Goal: Task Accomplishment & Management: Use online tool/utility

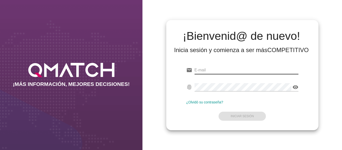
click at [227, 70] on input "email" at bounding box center [247, 70] width 104 height 8
type input "alvaro.catalan@cencosud.cl"
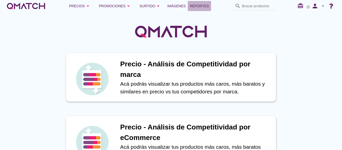
click at [203, 8] on span "Reportes" at bounding box center [199, 6] width 19 height 6
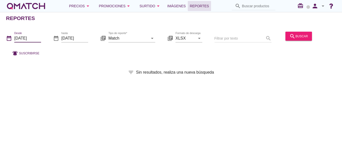
click at [20, 39] on input "2025-09-01" at bounding box center [27, 38] width 27 height 8
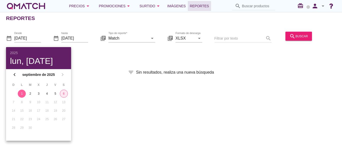
click at [63, 93] on div "6" at bounding box center [64, 93] width 8 height 5
type input "[DATE]"
click at [63, 93] on div "6" at bounding box center [64, 93] width 8 height 5
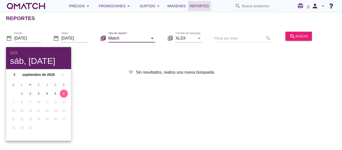
click at [141, 40] on input "Match" at bounding box center [128, 38] width 40 height 8
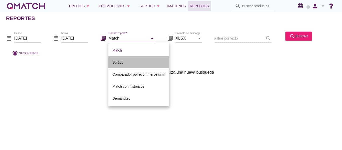
click at [130, 60] on div "Surtido" at bounding box center [138, 62] width 53 height 6
type input "Surtido"
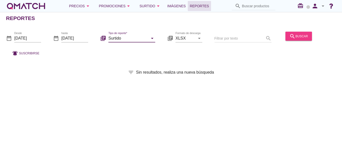
click at [297, 40] on button "search buscar" at bounding box center [299, 36] width 27 height 9
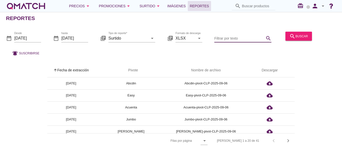
click at [226, 37] on input "Filtrar por texto" at bounding box center [239, 38] width 50 height 8
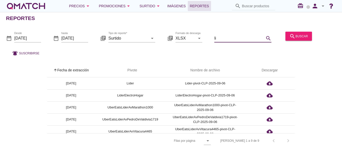
type input "l"
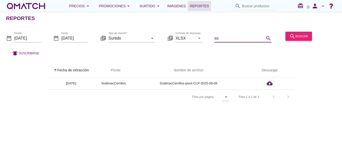
type input "s"
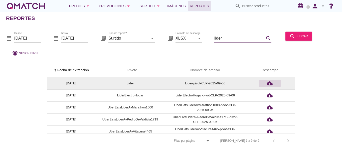
type input "lider"
click at [269, 80] on icon "cloud_download" at bounding box center [270, 83] width 6 height 6
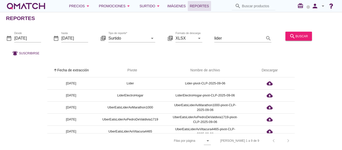
click at [258, 6] on input "Buscar productos" at bounding box center [257, 6] width 31 height 8
paste input "7802900221010"
type input "7802900221010"
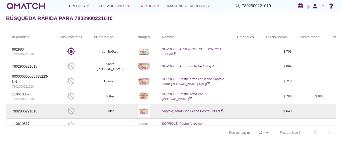
click at [221, 110] on icon at bounding box center [220, 110] width 3 height 3
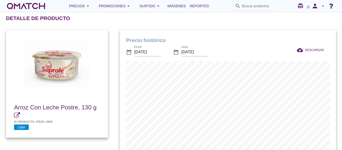
scroll to position [164, 216]
click at [249, 6] on input "Buscar productos" at bounding box center [257, 6] width 31 height 8
paste input "7802900332402"
type input "7802900332402"
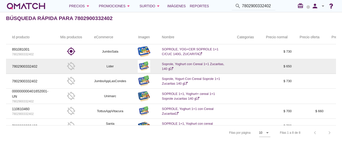
click at [171, 68] on icon at bounding box center [171, 68] width 3 height 3
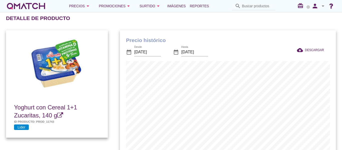
scroll to position [164, 216]
click at [258, 8] on input "Buscar productos" at bounding box center [257, 6] width 31 height 8
paste input "7802920001326"
type input "7802920001326"
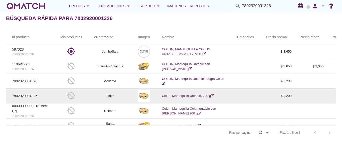
click at [214, 95] on icon at bounding box center [212, 95] width 3 height 3
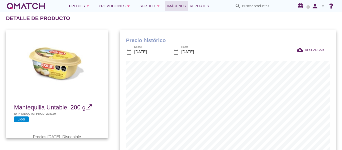
scroll to position [164, 216]
click at [149, 50] on input "[DATE]" at bounding box center [147, 52] width 27 height 8
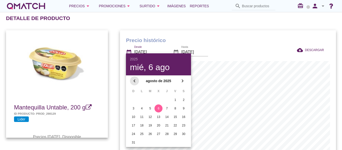
click at [136, 82] on icon "chevron_left" at bounding box center [134, 81] width 6 height 6
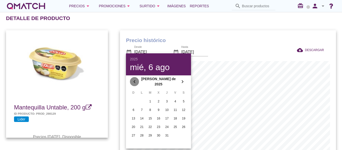
click at [136, 82] on icon "chevron_left" at bounding box center [134, 82] width 6 height 6
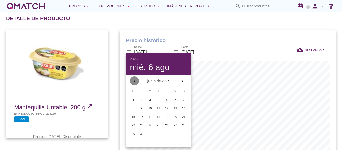
click at [136, 82] on icon "chevron_left" at bounding box center [134, 81] width 6 height 6
click at [148, 99] on div "1" at bounding box center [150, 100] width 8 height 5
type input "2025-04-01"
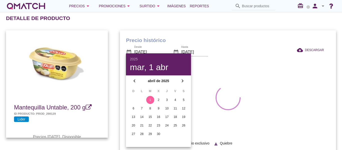
click at [208, 29] on div "Precio histórico date_range Desde 2025-04-01 date_range Hasta 2025-09-06 cloud_…" at bounding box center [228, 94] width 228 height 140
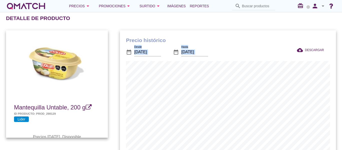
drag, startPoint x: 336, startPoint y: 73, endPoint x: 342, endPoint y: 38, distance: 35.1
click at [342, 38] on div "Precio histórico date_range Desde 2025-04-01 date_range Hasta 2025-09-06 cloud_…" at bounding box center [228, 112] width 228 height 177
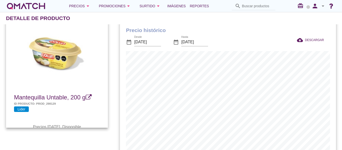
click at [248, 4] on input "Buscar productos" at bounding box center [257, 6] width 31 height 8
paste input "7802900001926"
type input "7802900001926"
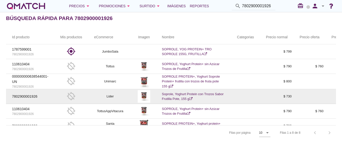
click at [192, 100] on icon at bounding box center [190, 98] width 3 height 3
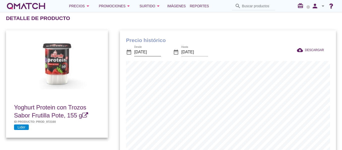
scroll to position [164, 216]
click at [248, 6] on input "Buscar productos" at bounding box center [257, 6] width 31 height 8
paste input "7802900000301"
type input "7802900000301"
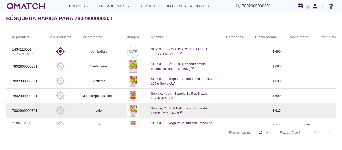
click at [179, 111] on icon at bounding box center [179, 112] width 3 height 3
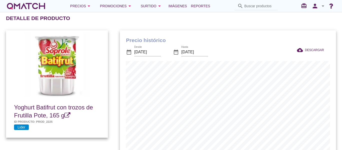
scroll to position [164, 216]
click at [248, 7] on input "Buscar productos" at bounding box center [259, 6] width 31 height 8
paste input "7802900000950"
type input "7802900000950"
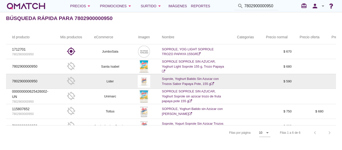
click at [214, 82] on icon at bounding box center [212, 83] width 3 height 3
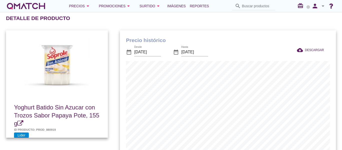
scroll to position [164, 216]
click at [251, 6] on input "Buscar productos" at bounding box center [257, 6] width 31 height 8
paste input "8032625000044"
type input "8032625000044"
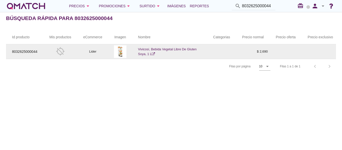
click at [154, 53] on icon at bounding box center [153, 53] width 3 height 3
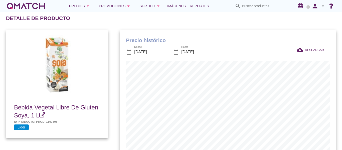
scroll to position [164, 216]
